Goal: Information Seeking & Learning: Learn about a topic

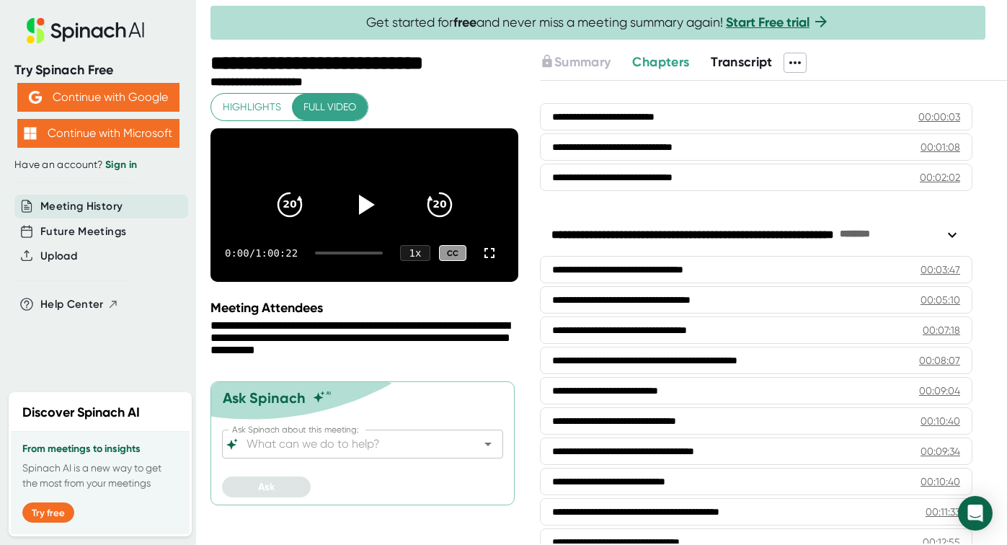
scroll to position [71, 0]
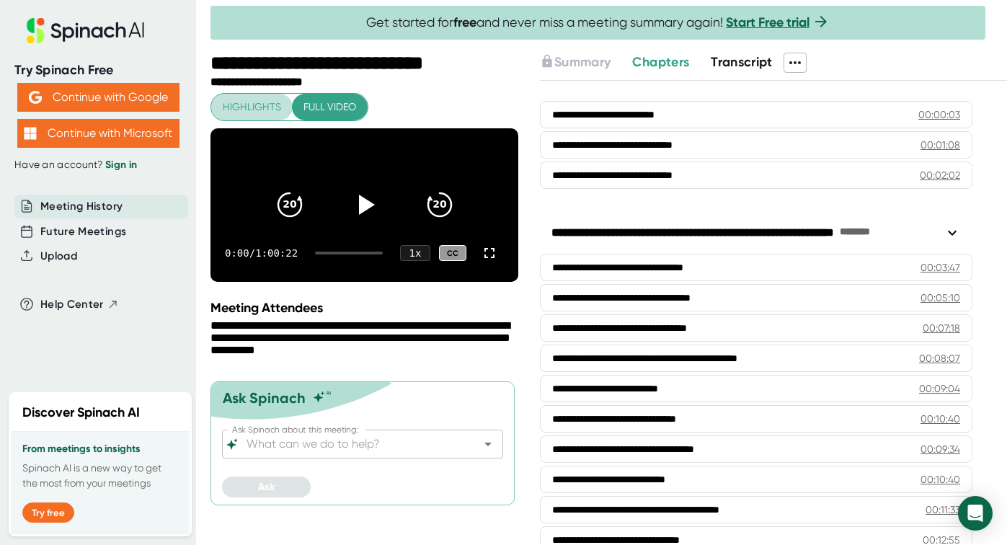
click at [239, 104] on span "Highlights" at bounding box center [252, 107] width 58 height 18
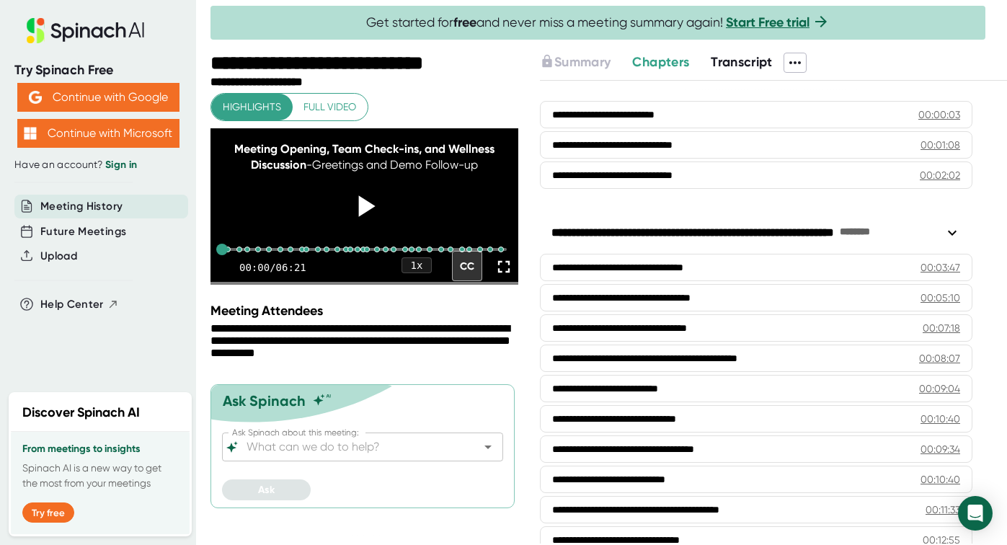
click at [365, 217] on icon at bounding box center [366, 206] width 17 height 21
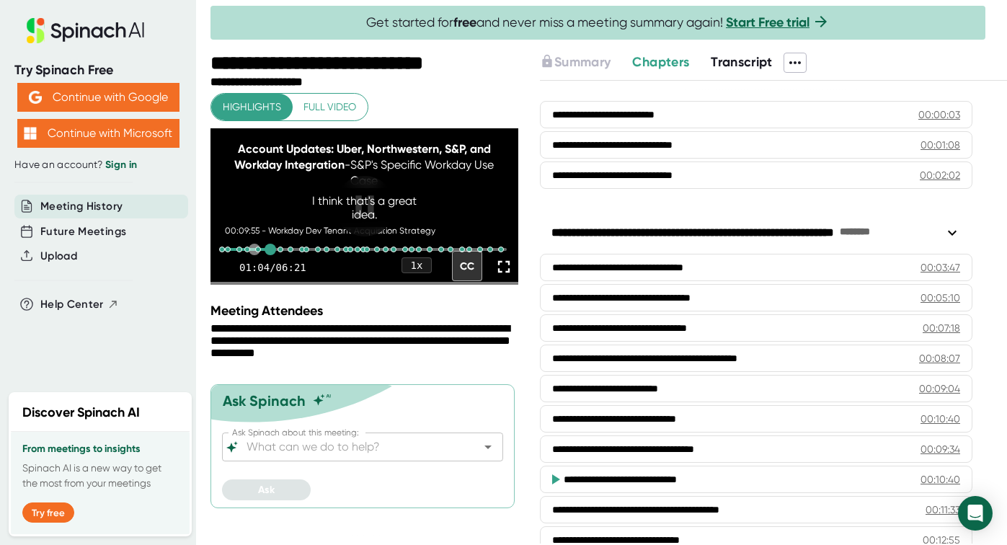
drag, startPoint x: 272, startPoint y: 270, endPoint x: 254, endPoint y: 269, distance: 17.3
click at [254, 251] on div "00:09:55 - Workday Dev Tenant Acquisition Strategy" at bounding box center [364, 249] width 285 height 3
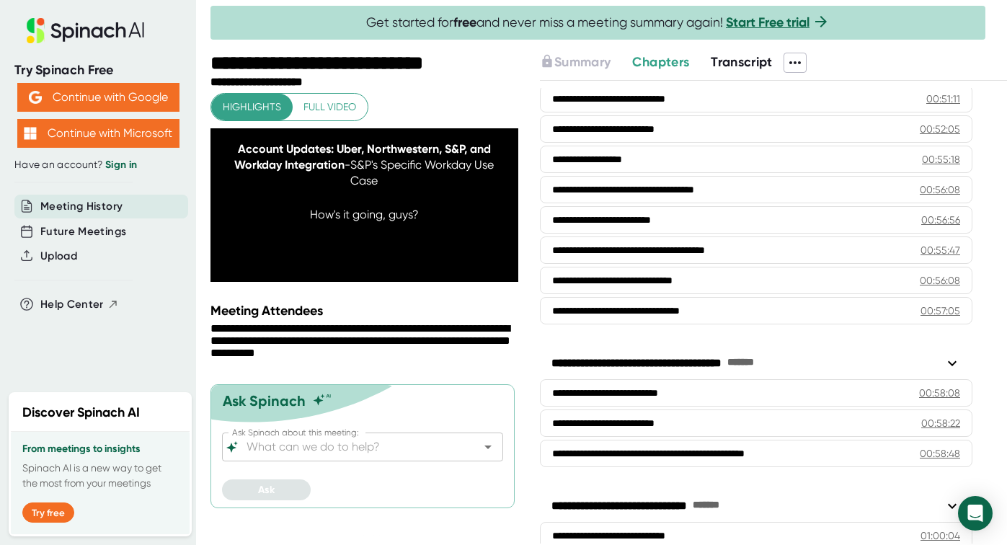
scroll to position [1923, 0]
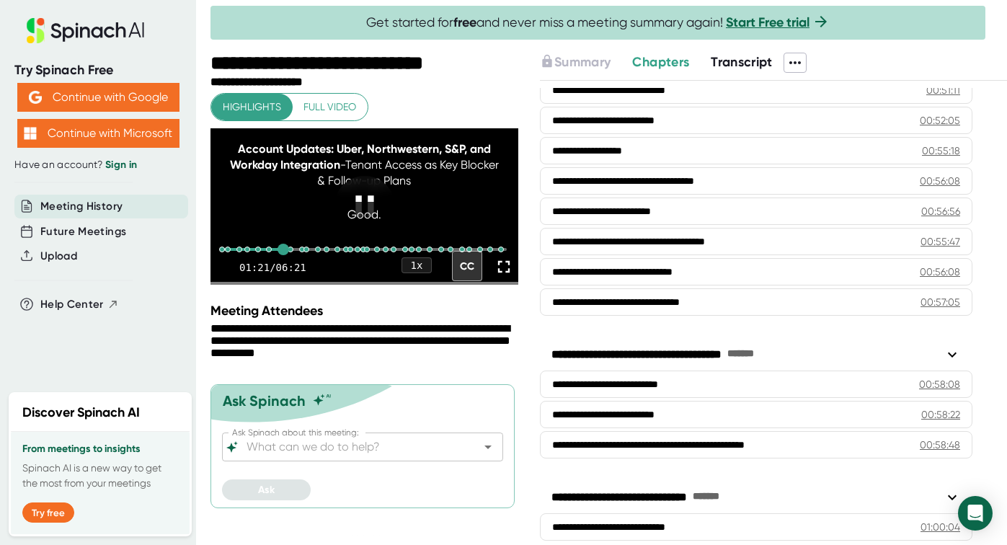
click at [369, 206] on icon at bounding box center [364, 206] width 18 height 21
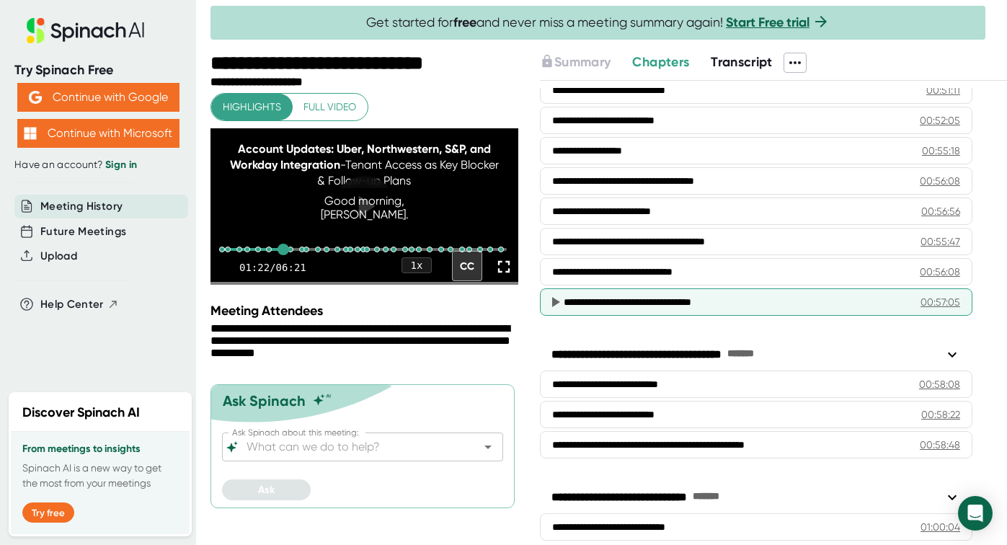
click at [644, 302] on div "**********" at bounding box center [737, 302] width 346 height 14
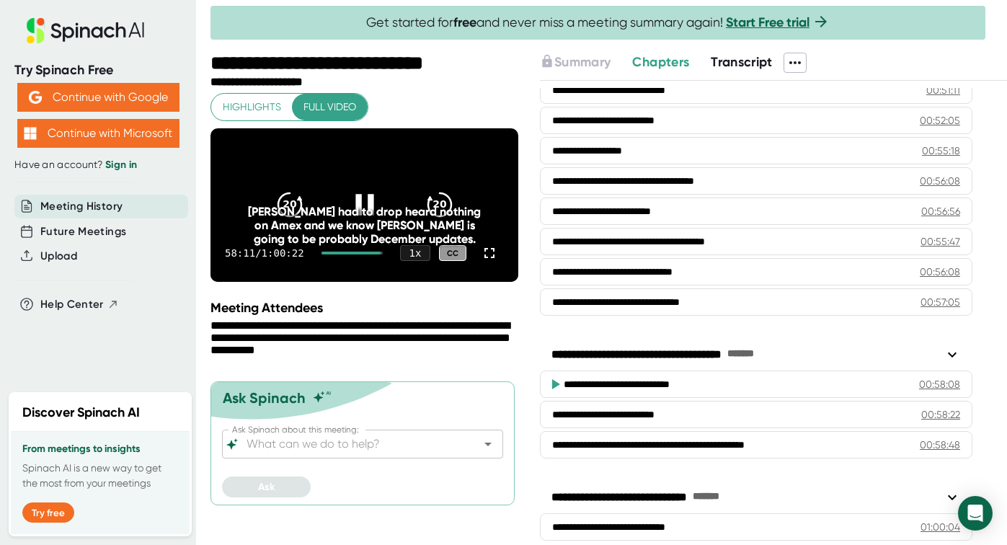
click at [364, 221] on icon at bounding box center [364, 205] width 36 height 36
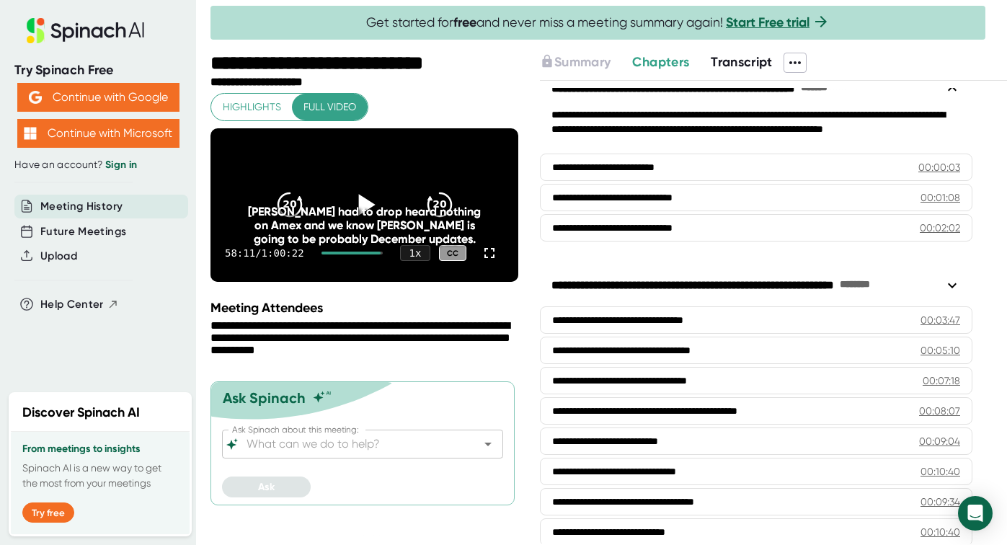
scroll to position [0, 0]
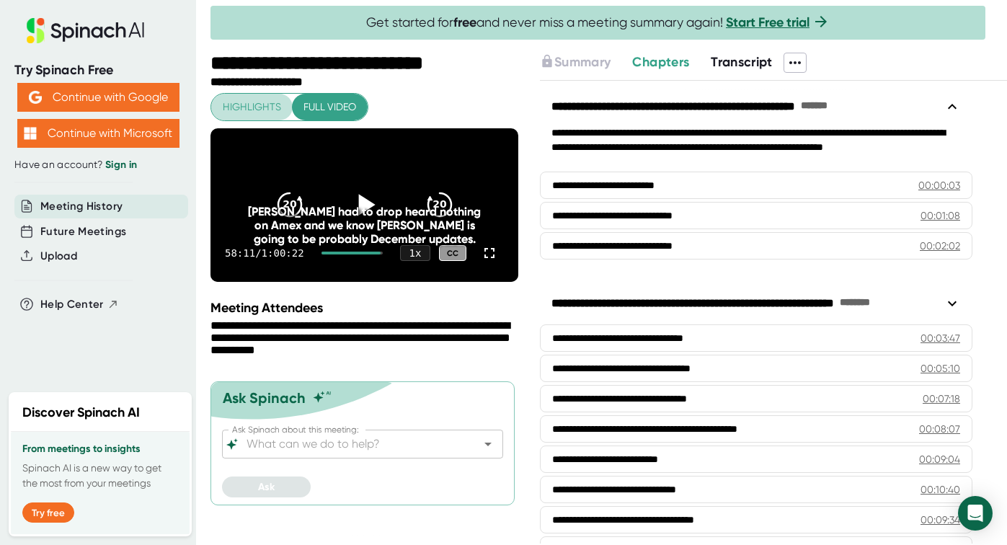
click at [256, 109] on span "Highlights" at bounding box center [252, 107] width 58 height 18
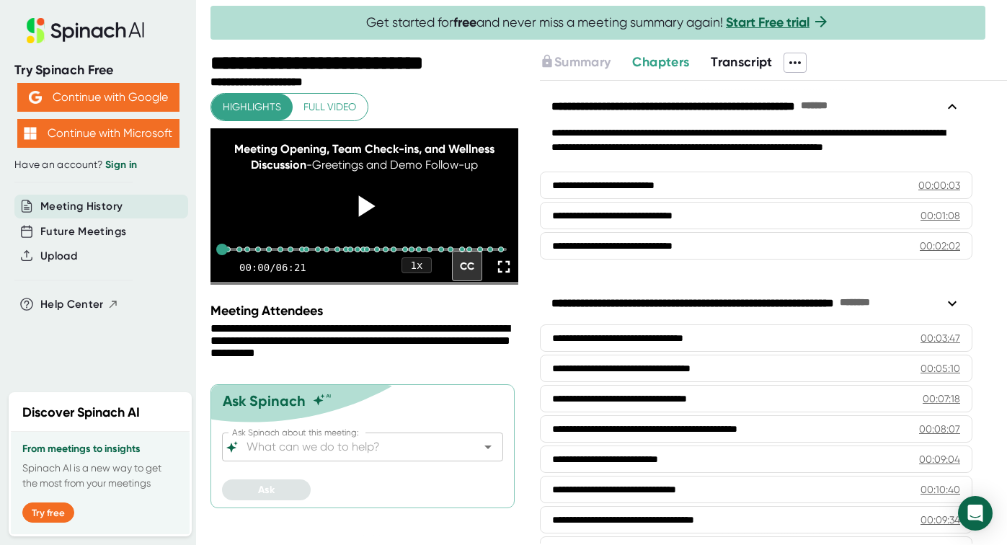
click at [365, 215] on icon at bounding box center [366, 206] width 17 height 21
click at [359, 210] on icon at bounding box center [364, 206] width 18 height 21
